Goal: Task Accomplishment & Management: Use online tool/utility

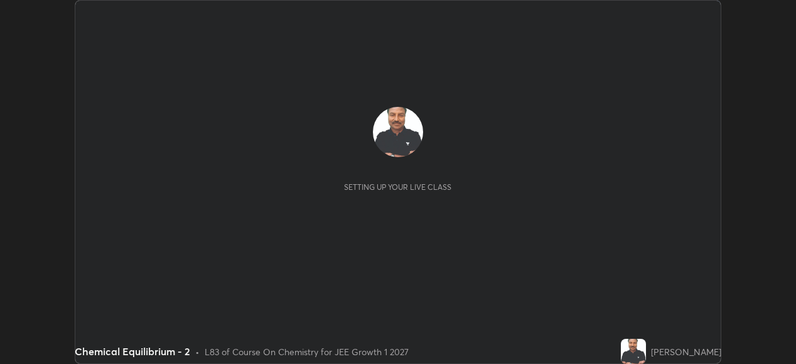
scroll to position [364, 795]
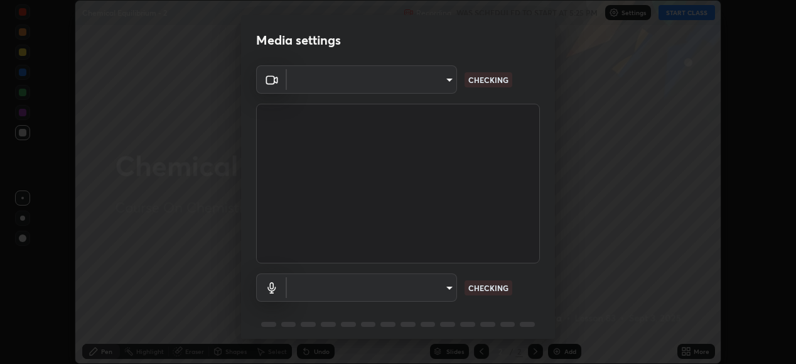
type input "6c2cbd707de14d6f22ad6aa38dcece7be3c4addb00b53b9d4bb55d2e14cdbb5a"
type input "c108463416e0f654911d3f2d5d8dc70540b561df972e8d28c90434f423b2e045"
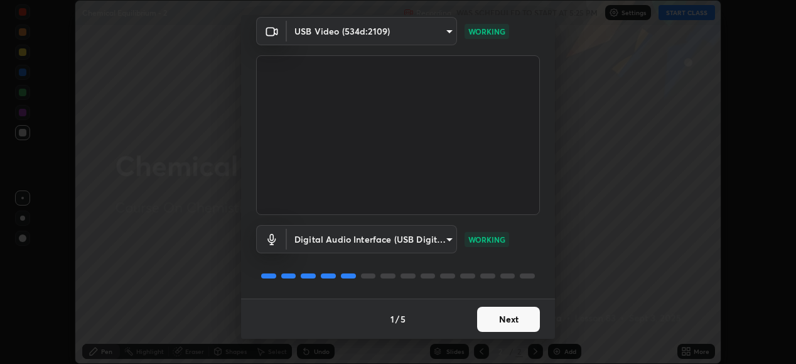
click at [503, 316] on button "Next" at bounding box center [508, 318] width 63 height 25
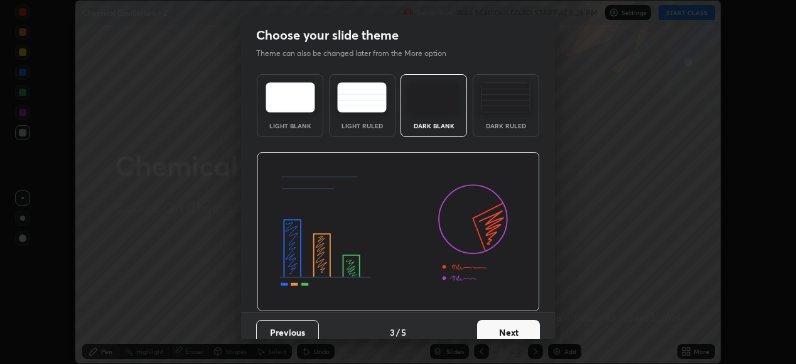
click at [500, 323] on button "Next" at bounding box center [508, 332] width 63 height 25
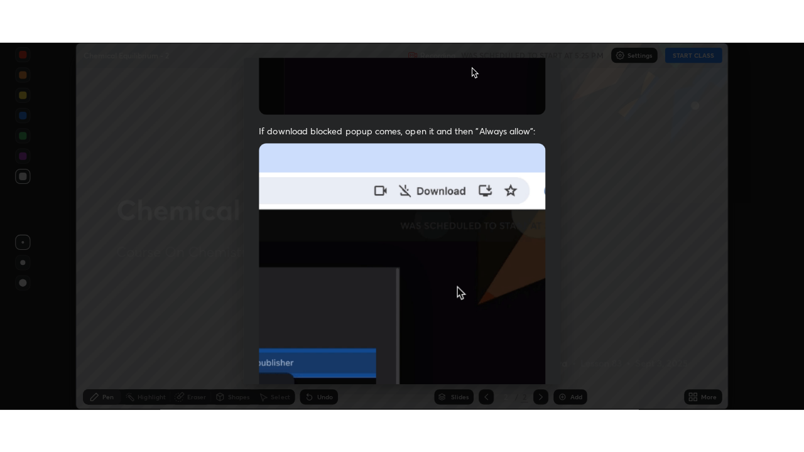
scroll to position [305, 0]
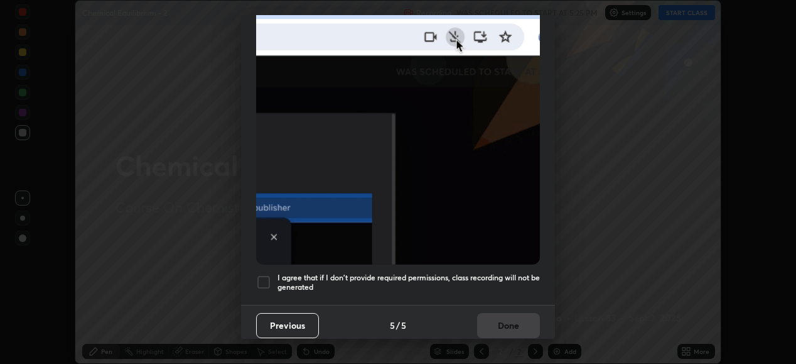
click at [264, 277] on div at bounding box center [263, 281] width 15 height 15
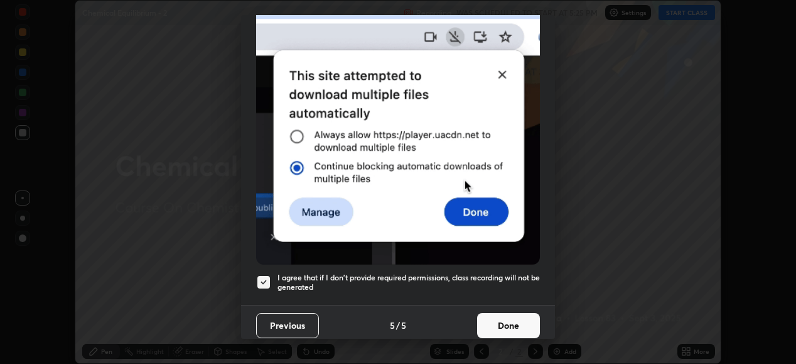
click at [496, 315] on button "Done" at bounding box center [508, 325] width 63 height 25
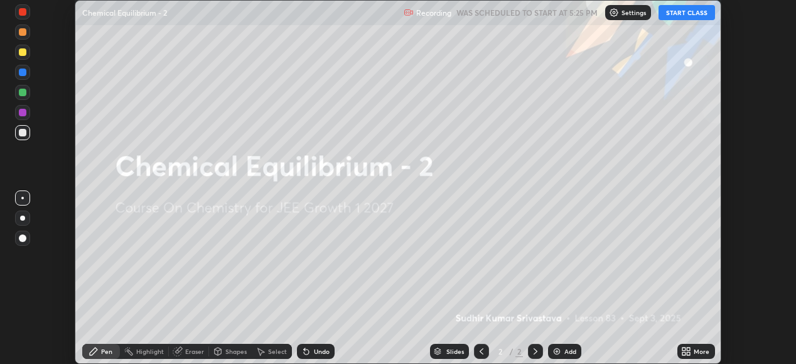
click at [672, 16] on button "START CLASS" at bounding box center [687, 12] width 57 height 15
click at [686, 351] on icon at bounding box center [686, 351] width 10 height 10
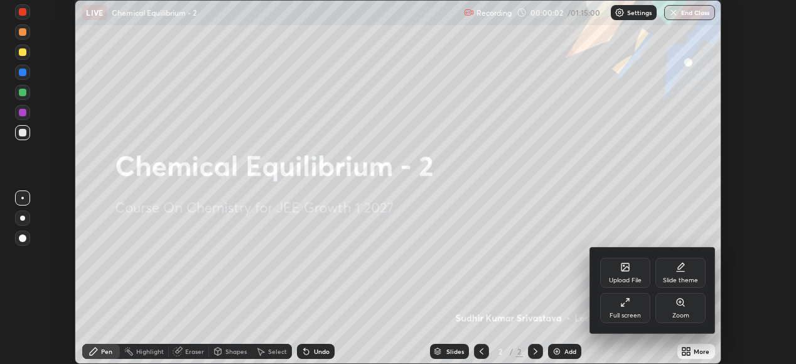
click at [623, 301] on icon at bounding box center [625, 302] width 10 height 10
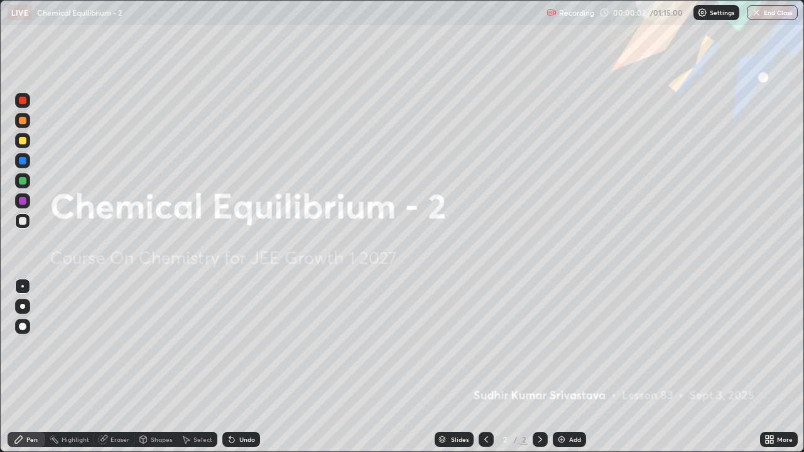
scroll to position [452, 804]
click at [564, 363] on img at bounding box center [561, 439] width 10 height 10
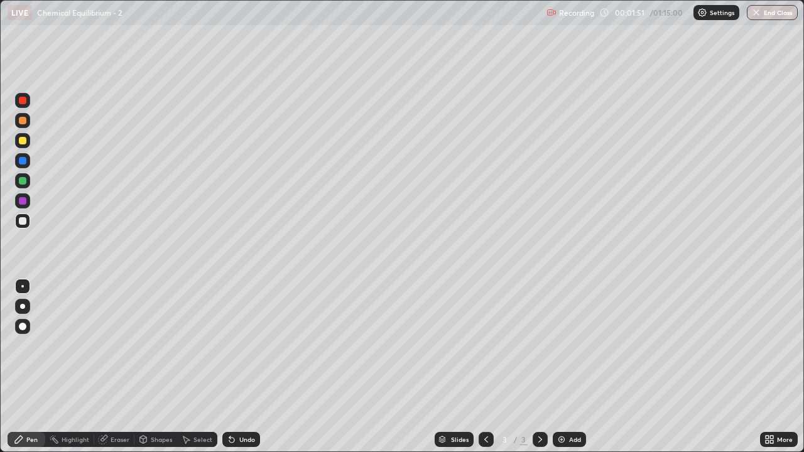
click at [127, 363] on div "Eraser" at bounding box center [119, 439] width 19 height 6
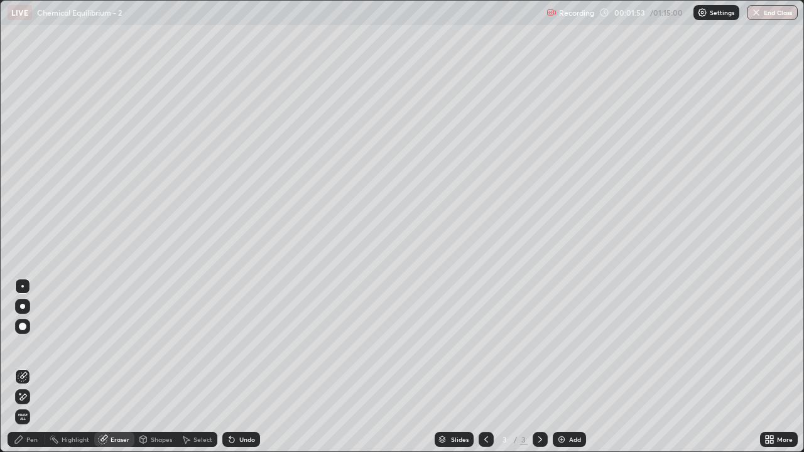
click at [31, 363] on div "Pen" at bounding box center [31, 439] width 11 height 6
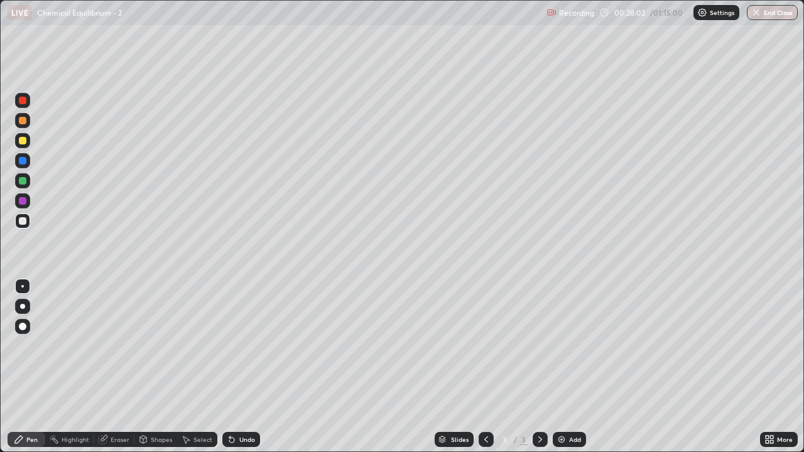
click at [573, 363] on div "Slides 3 / 3 Add" at bounding box center [510, 439] width 500 height 25
click at [573, 363] on div "Add" at bounding box center [575, 439] width 12 height 6
click at [121, 363] on div "Eraser" at bounding box center [119, 439] width 19 height 6
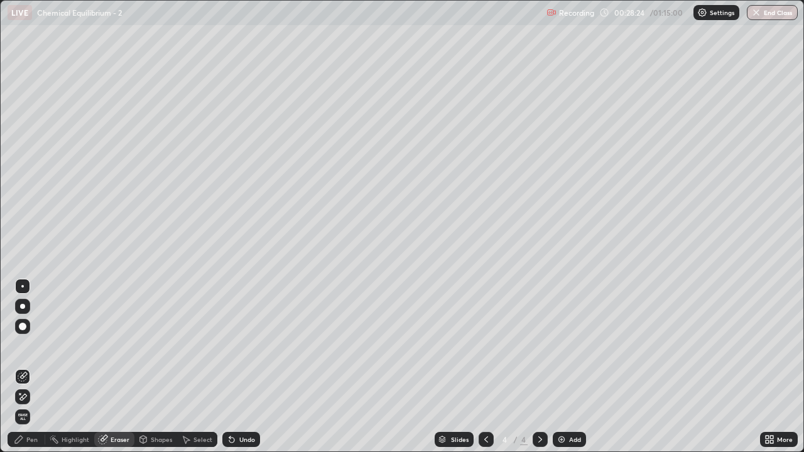
click at [30, 363] on div "Pen" at bounding box center [27, 439] width 38 height 15
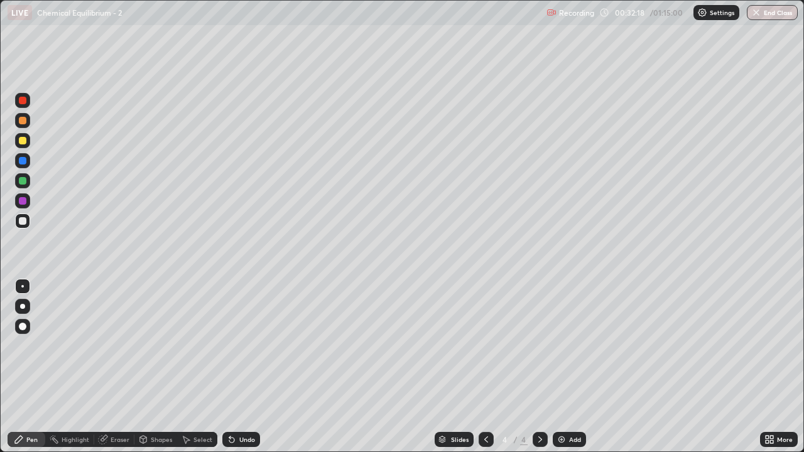
click at [576, 363] on div "Add" at bounding box center [575, 439] width 12 height 6
click at [541, 363] on icon at bounding box center [540, 439] width 10 height 10
click at [110, 363] on div "Eraser" at bounding box center [119, 439] width 19 height 6
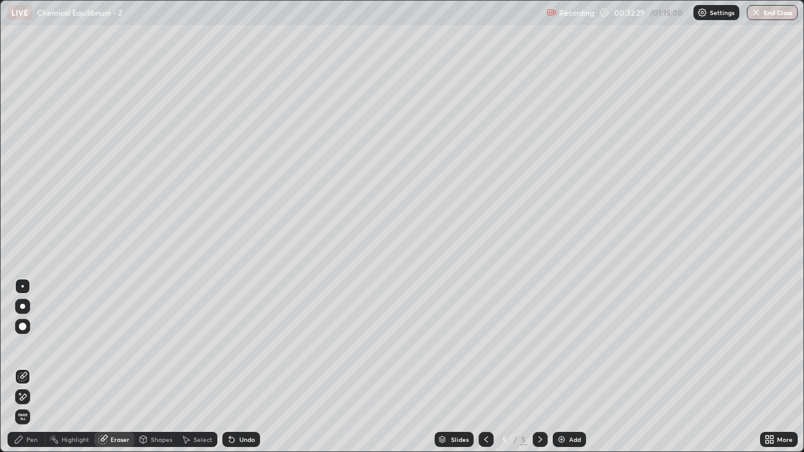
click at [34, 363] on div "Pen" at bounding box center [27, 439] width 38 height 15
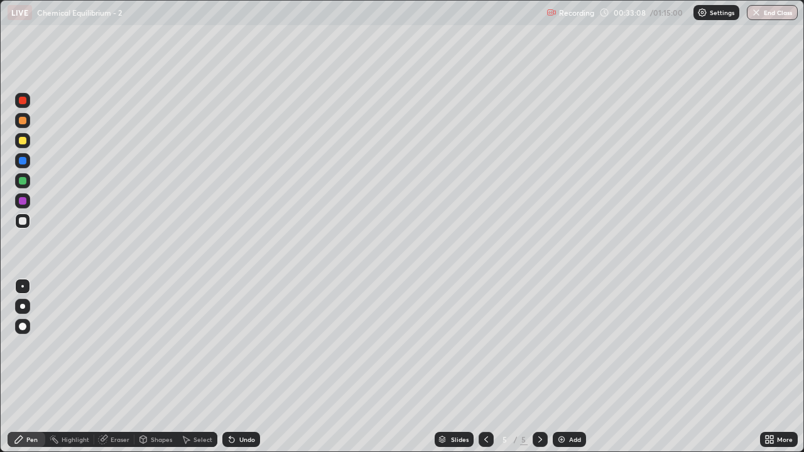
click at [482, 363] on icon at bounding box center [486, 439] width 10 height 10
click at [537, 363] on icon at bounding box center [540, 439] width 10 height 10
click at [121, 363] on div "Eraser" at bounding box center [119, 439] width 19 height 6
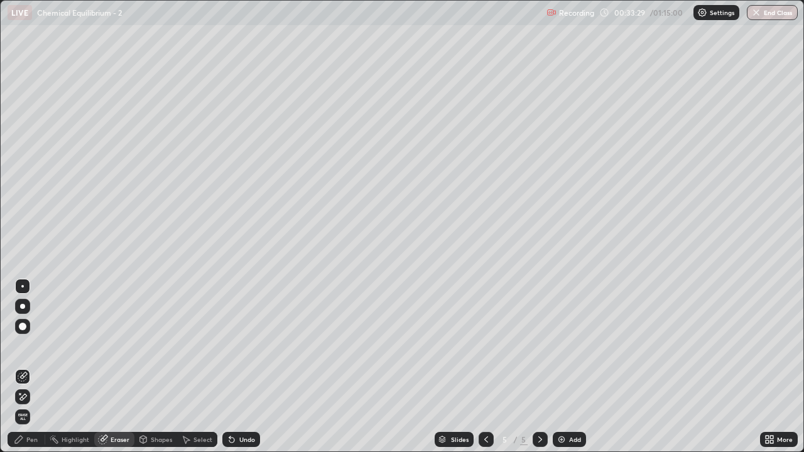
click at [33, 363] on div "Pen" at bounding box center [31, 439] width 11 height 6
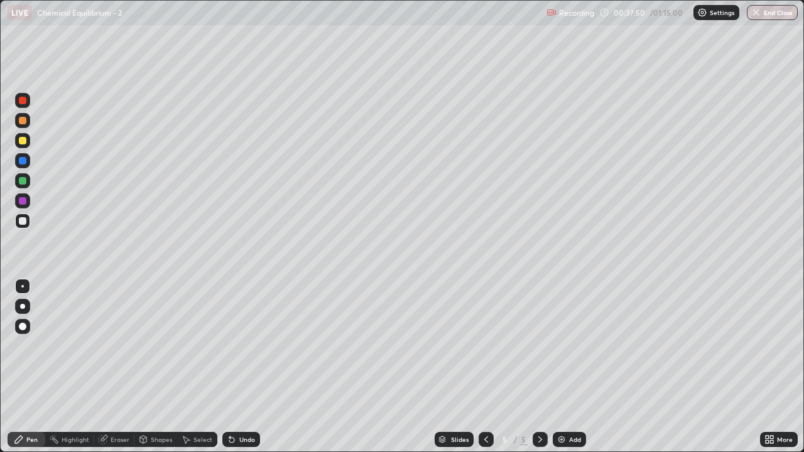
click at [483, 363] on icon at bounding box center [486, 439] width 10 height 10
click at [541, 363] on div at bounding box center [539, 439] width 15 height 15
click at [576, 363] on div "Add" at bounding box center [568, 439] width 33 height 15
click at [576, 363] on div "Add" at bounding box center [575, 439] width 12 height 6
click at [488, 363] on div at bounding box center [485, 439] width 15 height 15
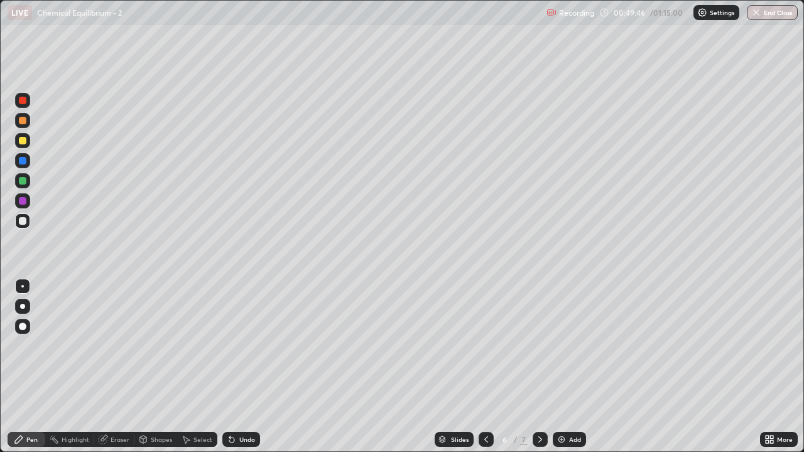
click at [481, 363] on icon at bounding box center [486, 439] width 10 height 10
click at [539, 363] on icon at bounding box center [540, 439] width 4 height 6
click at [539, 363] on div at bounding box center [539, 439] width 15 height 15
click at [485, 363] on icon at bounding box center [486, 439] width 10 height 10
click at [489, 363] on icon at bounding box center [486, 439] width 10 height 10
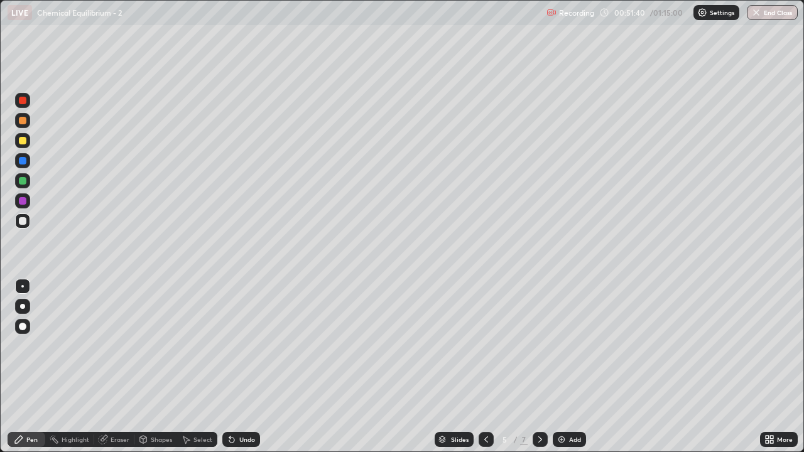
click at [541, 363] on div at bounding box center [539, 439] width 15 height 15
click at [543, 363] on div at bounding box center [539, 439] width 15 height 25
click at [537, 363] on icon at bounding box center [540, 439] width 10 height 10
click at [572, 363] on div "Add" at bounding box center [575, 439] width 12 height 6
click at [482, 363] on icon at bounding box center [486, 439] width 10 height 10
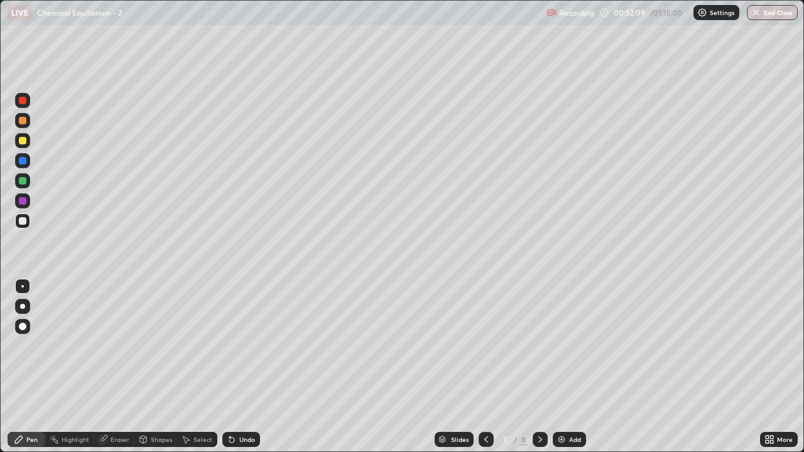
click at [476, 363] on div "Slides 7 / 8 Add" at bounding box center [510, 439] width 500 height 25
click at [478, 363] on div at bounding box center [485, 439] width 15 height 15
click at [479, 363] on div at bounding box center [485, 439] width 15 height 15
click at [541, 363] on icon at bounding box center [540, 439] width 10 height 10
click at [536, 363] on div at bounding box center [539, 439] width 15 height 15
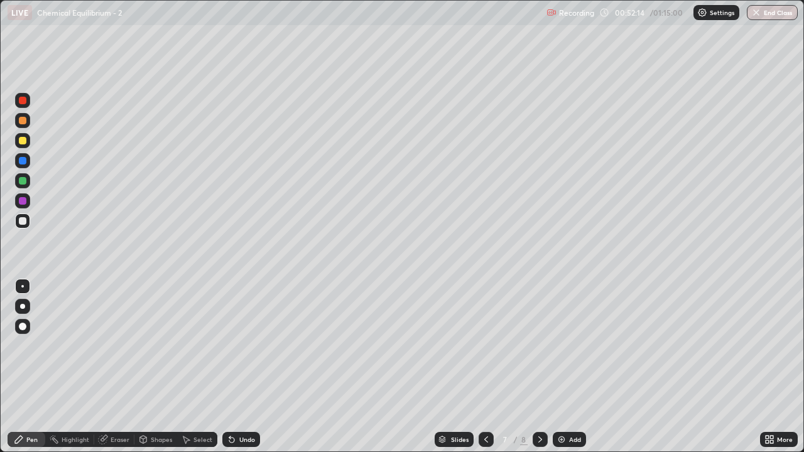
click at [532, 363] on div at bounding box center [539, 439] width 15 height 25
click at [483, 363] on icon at bounding box center [486, 439] width 10 height 10
click at [483, 363] on div at bounding box center [485, 439] width 15 height 15
click at [482, 363] on div at bounding box center [485, 439] width 15 height 25
click at [540, 363] on icon at bounding box center [540, 439] width 10 height 10
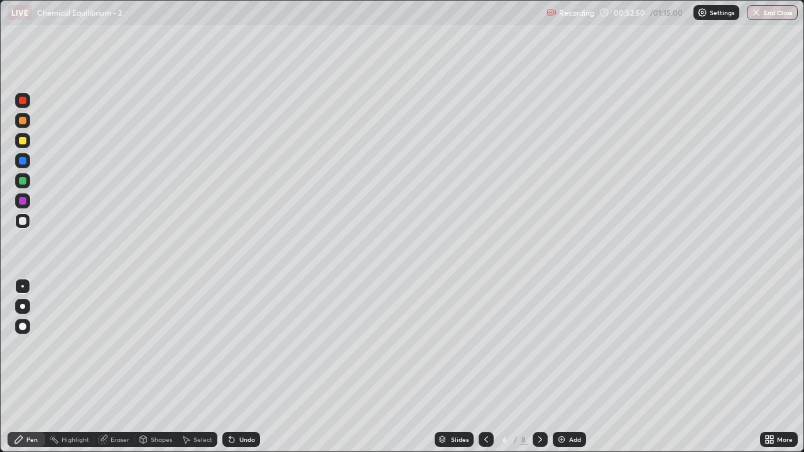
click at [537, 363] on div at bounding box center [539, 439] width 15 height 15
click at [534, 363] on div at bounding box center [539, 439] width 15 height 15
click at [117, 363] on div "Eraser" at bounding box center [119, 439] width 19 height 6
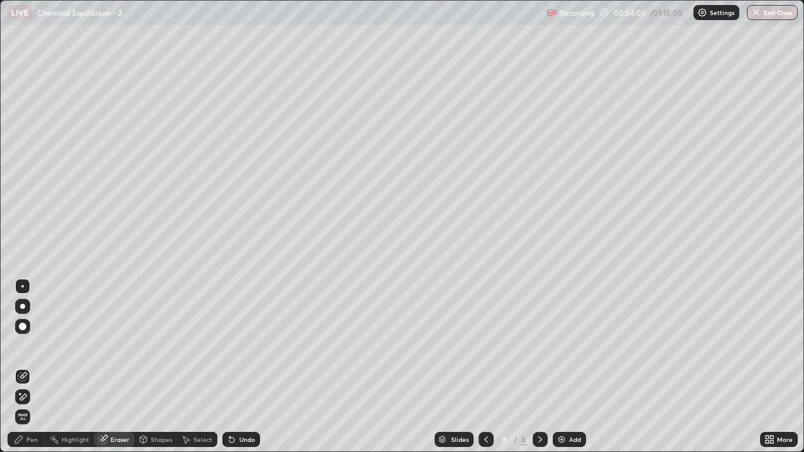
click at [34, 363] on div "Pen" at bounding box center [31, 439] width 11 height 6
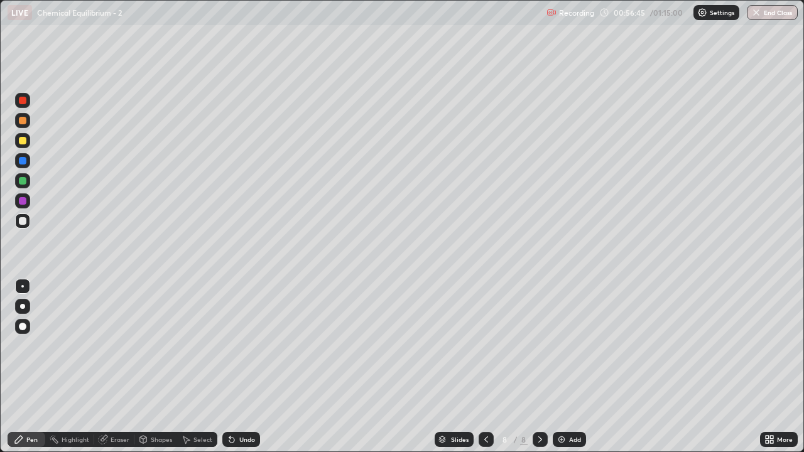
click at [124, 363] on div "Eraser" at bounding box center [119, 439] width 19 height 6
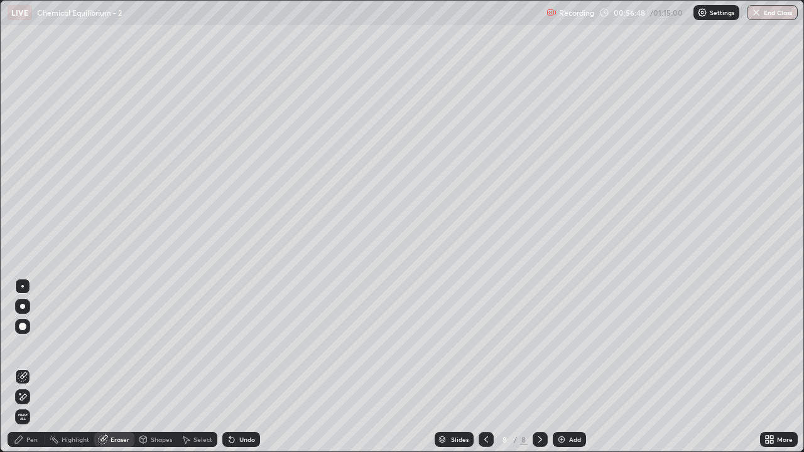
click at [37, 363] on div "Pen" at bounding box center [27, 439] width 38 height 15
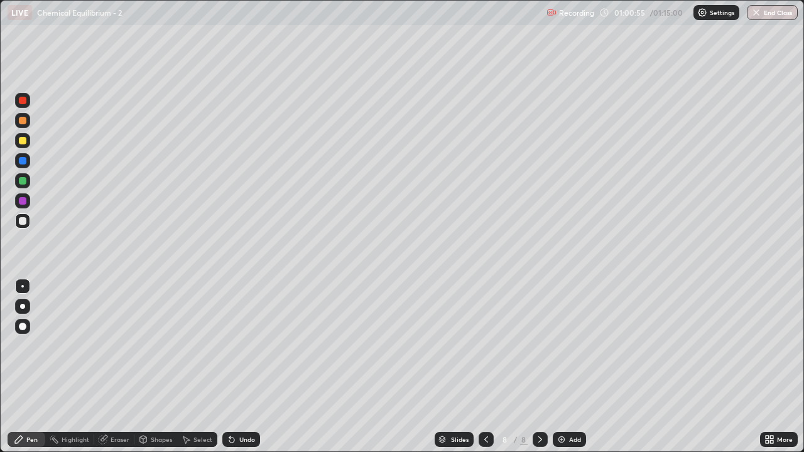
click at [572, 363] on div "Slides 8 / 8 Add" at bounding box center [510, 439] width 500 height 25
click at [578, 363] on div "Add" at bounding box center [575, 439] width 12 height 6
click at [482, 363] on div at bounding box center [485, 439] width 15 height 15
click at [533, 363] on div at bounding box center [539, 439] width 15 height 25
click at [483, 363] on icon at bounding box center [486, 439] width 10 height 10
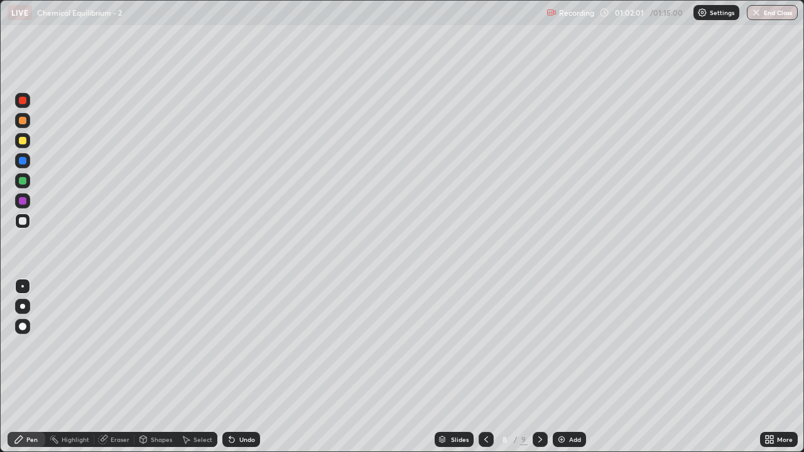
click at [535, 363] on icon at bounding box center [540, 439] width 10 height 10
click at [485, 363] on div at bounding box center [485, 439] width 15 height 15
click at [531, 363] on div "8 / 9" at bounding box center [512, 439] width 69 height 25
click at [541, 363] on icon at bounding box center [540, 439] width 10 height 10
click at [571, 363] on div "Add" at bounding box center [575, 439] width 12 height 6
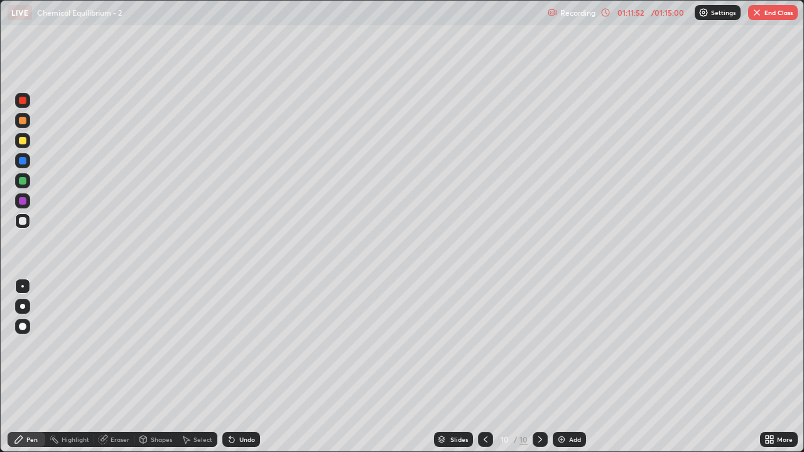
click at [767, 12] on button "End Class" at bounding box center [773, 12] width 50 height 15
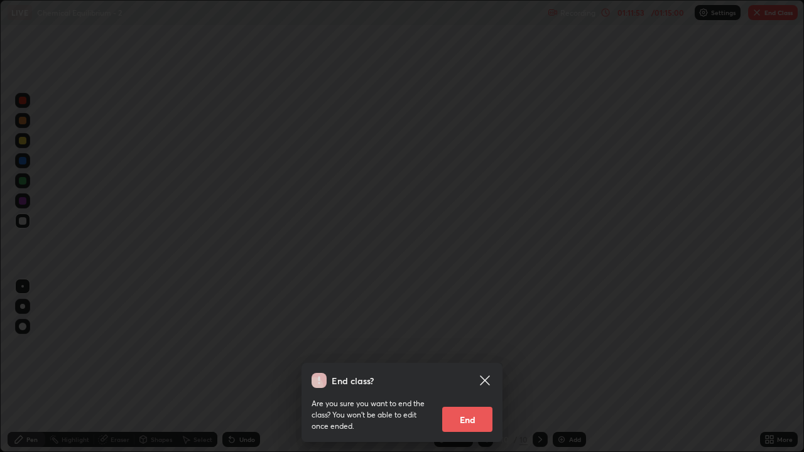
click at [470, 363] on button "End" at bounding box center [467, 419] width 50 height 25
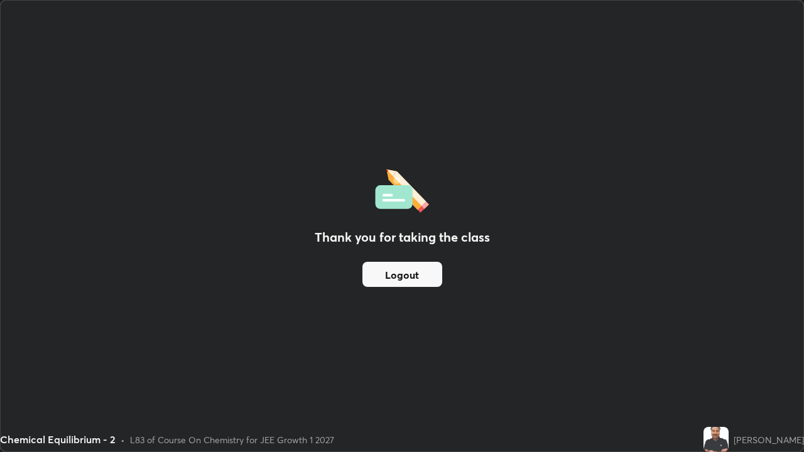
click at [403, 272] on button "Logout" at bounding box center [402, 274] width 80 height 25
click at [407, 276] on button "Logout" at bounding box center [402, 274] width 80 height 25
click at [402, 275] on button "Logout" at bounding box center [402, 274] width 80 height 25
click at [402, 274] on button "Logout" at bounding box center [402, 274] width 80 height 25
click at [402, 273] on button "Logout" at bounding box center [402, 274] width 80 height 25
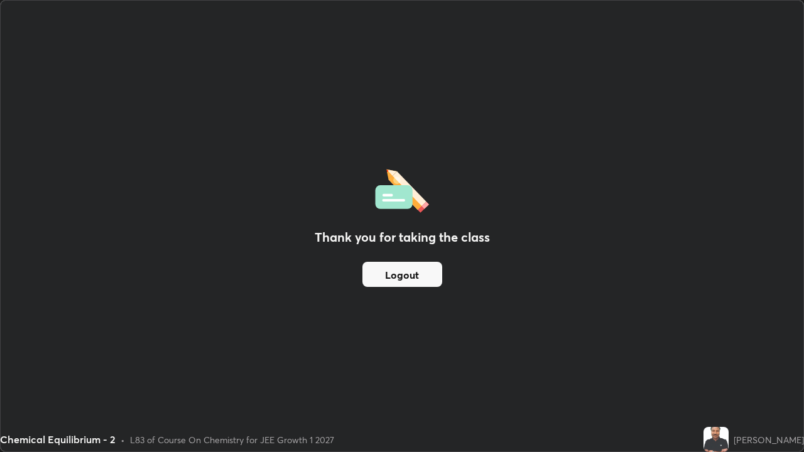
click at [406, 281] on button "Logout" at bounding box center [402, 274] width 80 height 25
